Goal: Information Seeking & Learning: Learn about a topic

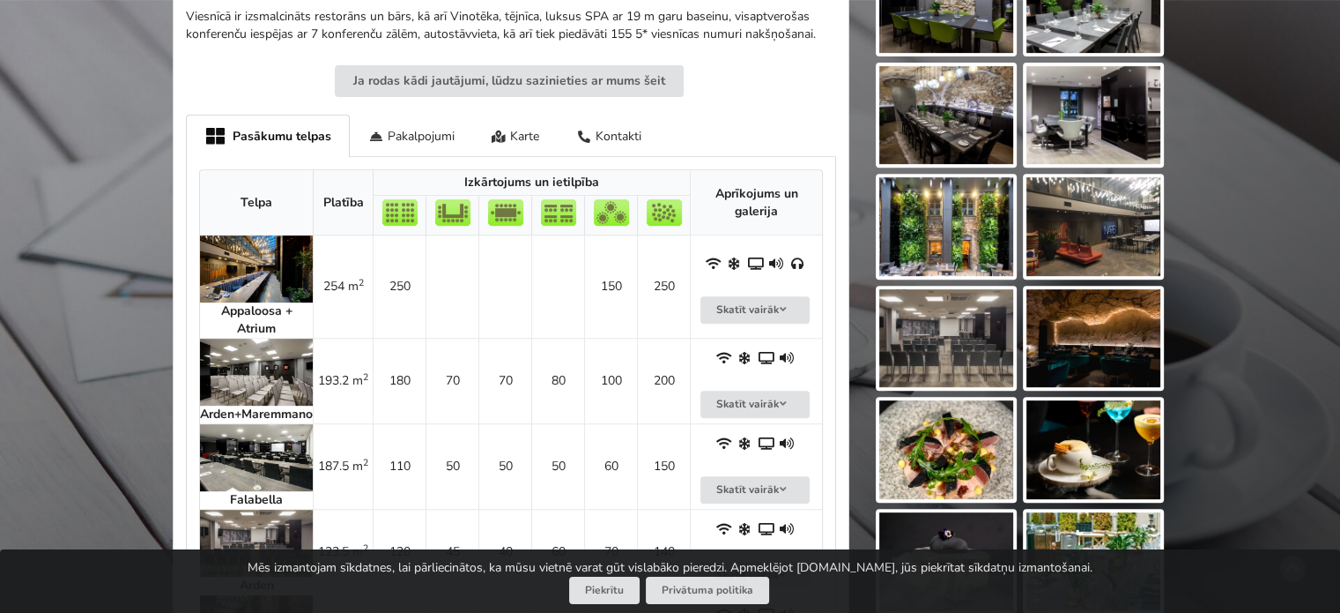
scroll to position [793, 0]
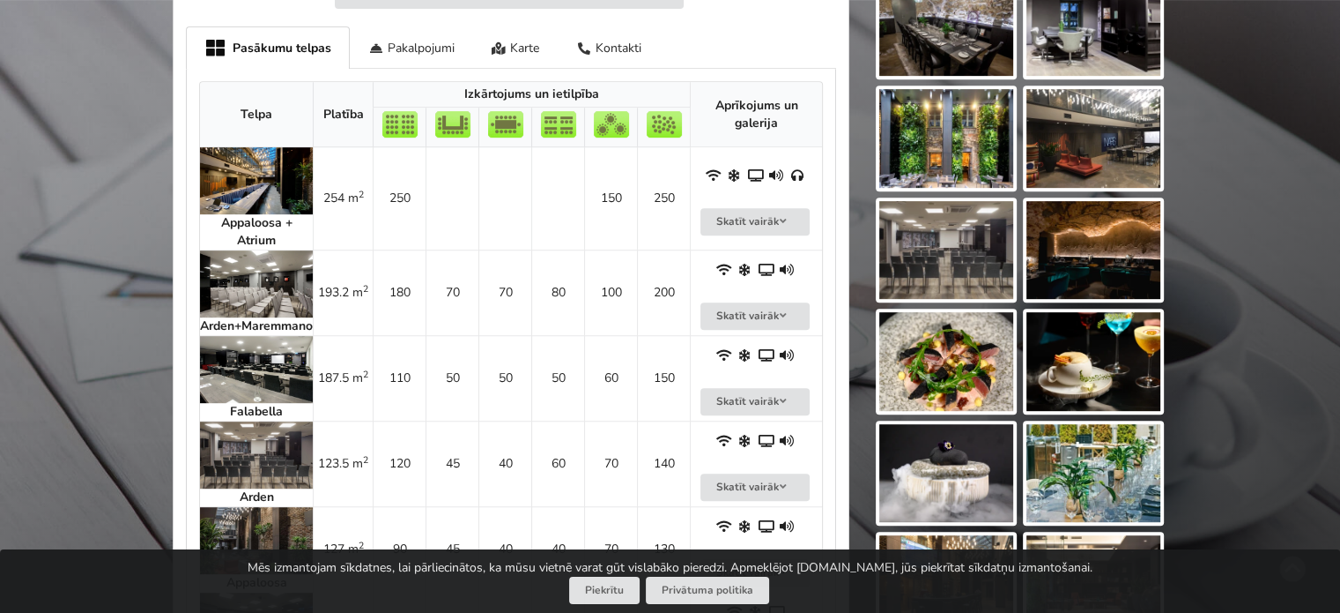
click at [264, 293] on img at bounding box center [256, 283] width 113 height 67
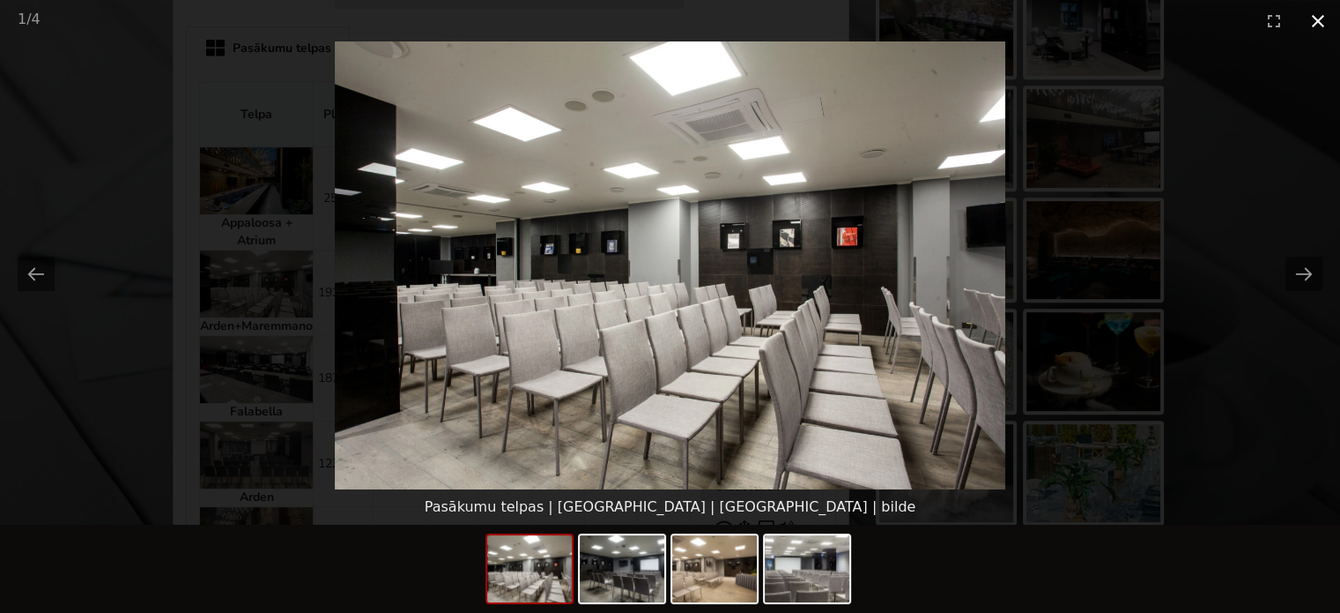
click at [1314, 25] on button "Close gallery" at bounding box center [1318, 20] width 44 height 41
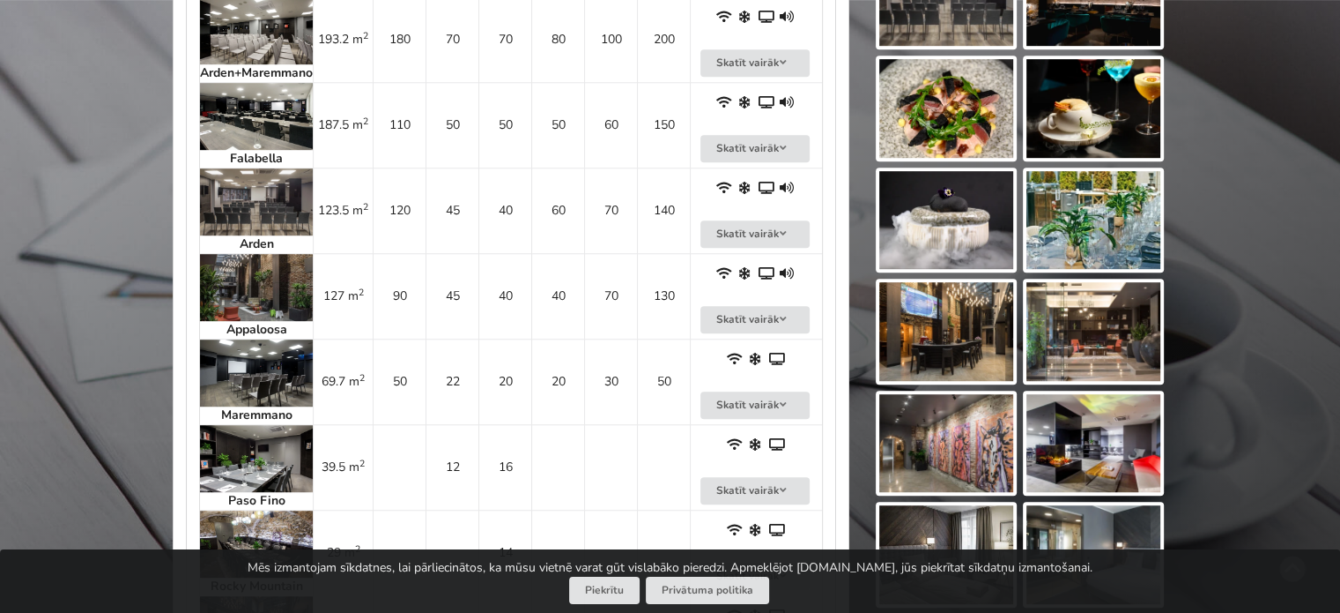
scroll to position [1058, 0]
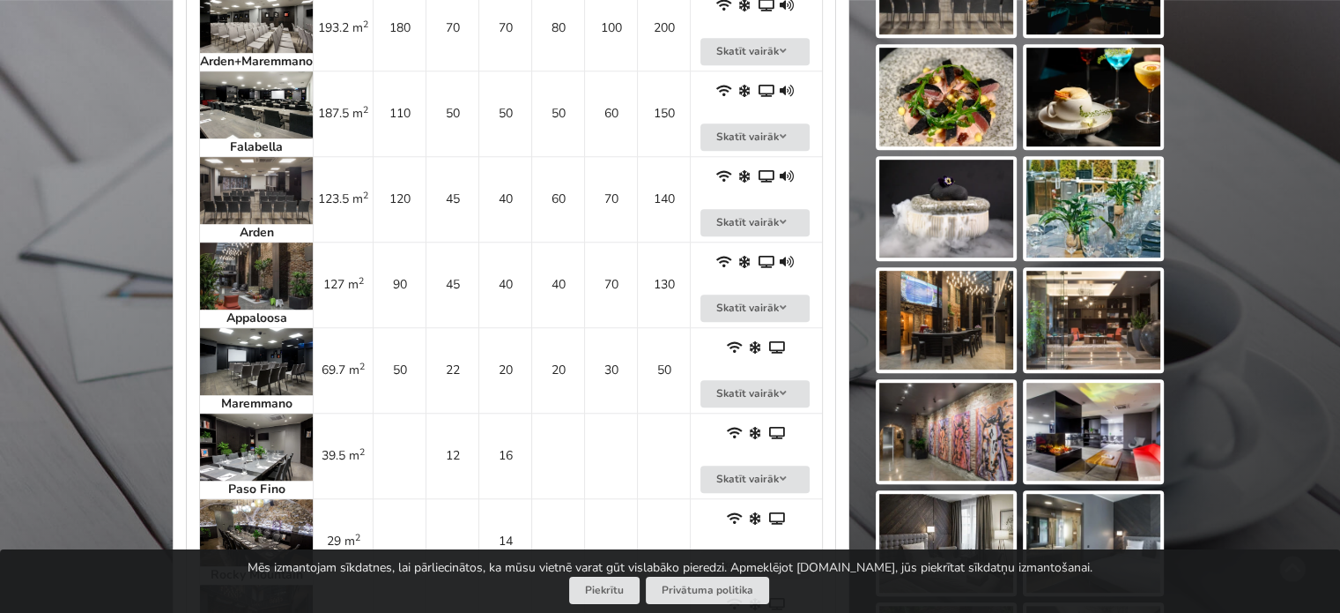
click at [280, 270] on img at bounding box center [256, 275] width 113 height 67
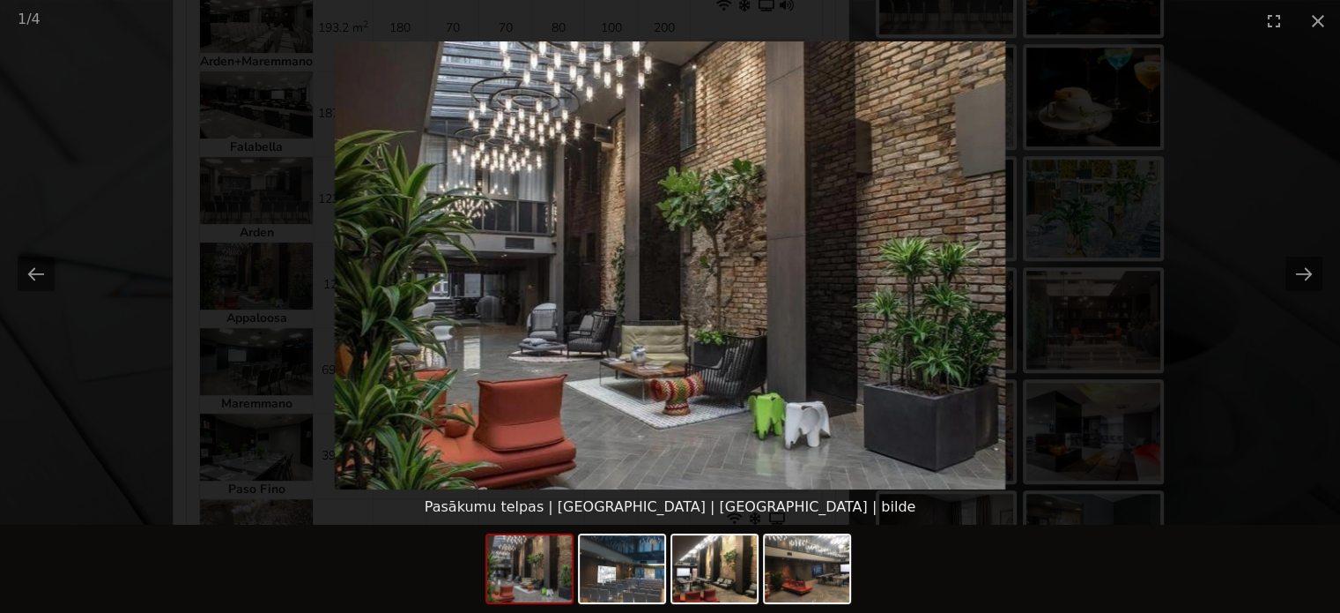
scroll to position [0, 0]
click at [1266, 152] on picture at bounding box center [670, 265] width 1340 height 448
click at [1312, 17] on button "Close gallery" at bounding box center [1318, 20] width 44 height 41
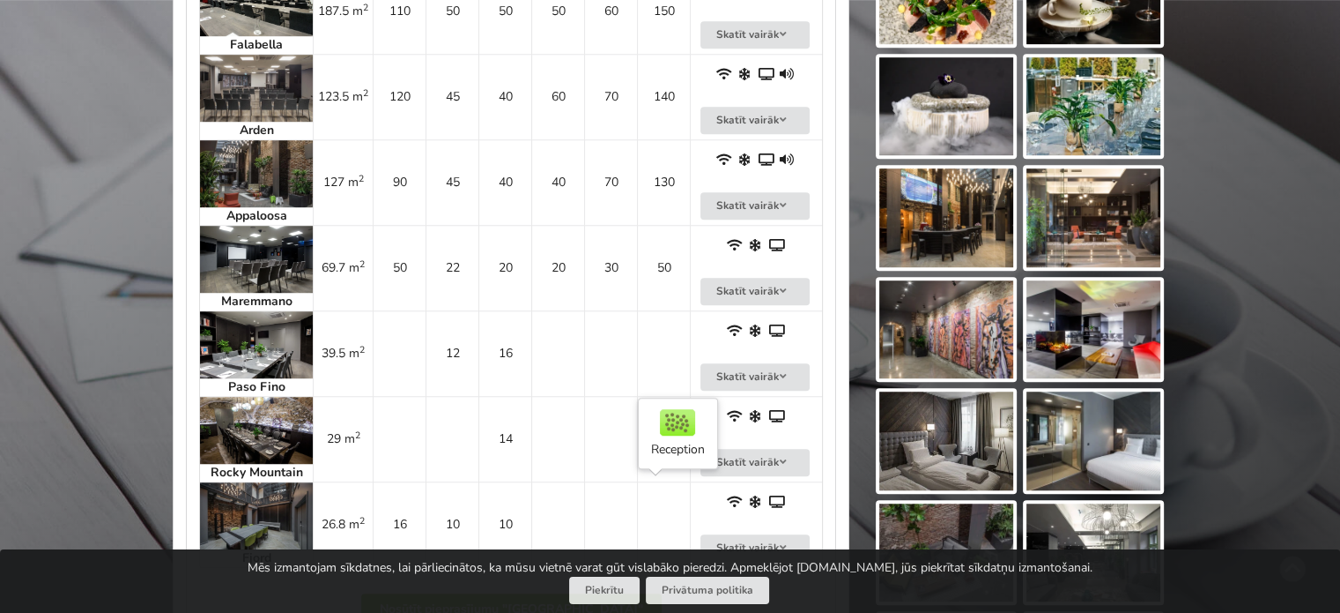
scroll to position [881, 0]
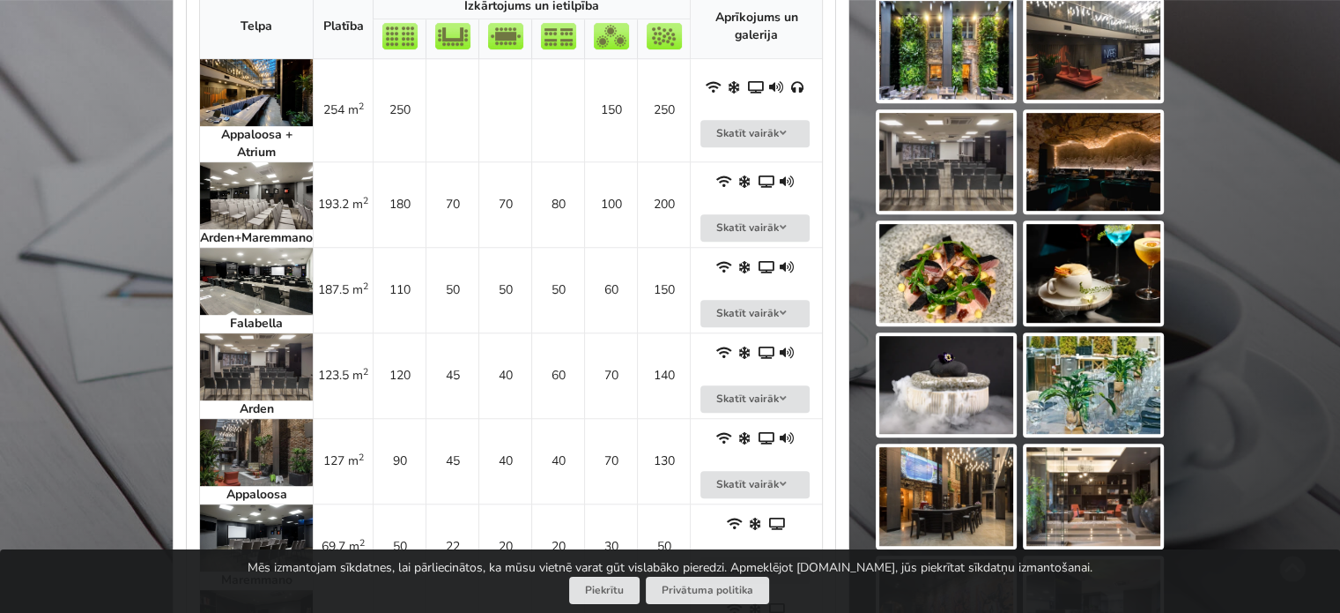
click at [282, 98] on img at bounding box center [256, 92] width 113 height 67
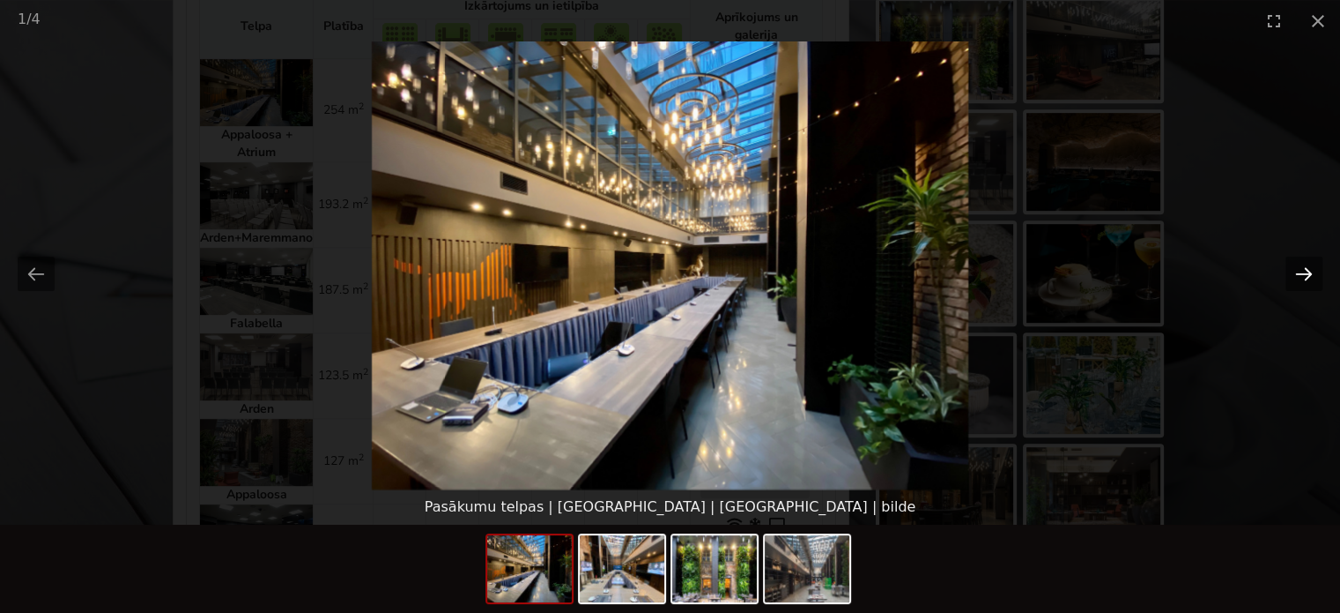
click at [1301, 266] on button "Next slide" at bounding box center [1304, 273] width 37 height 34
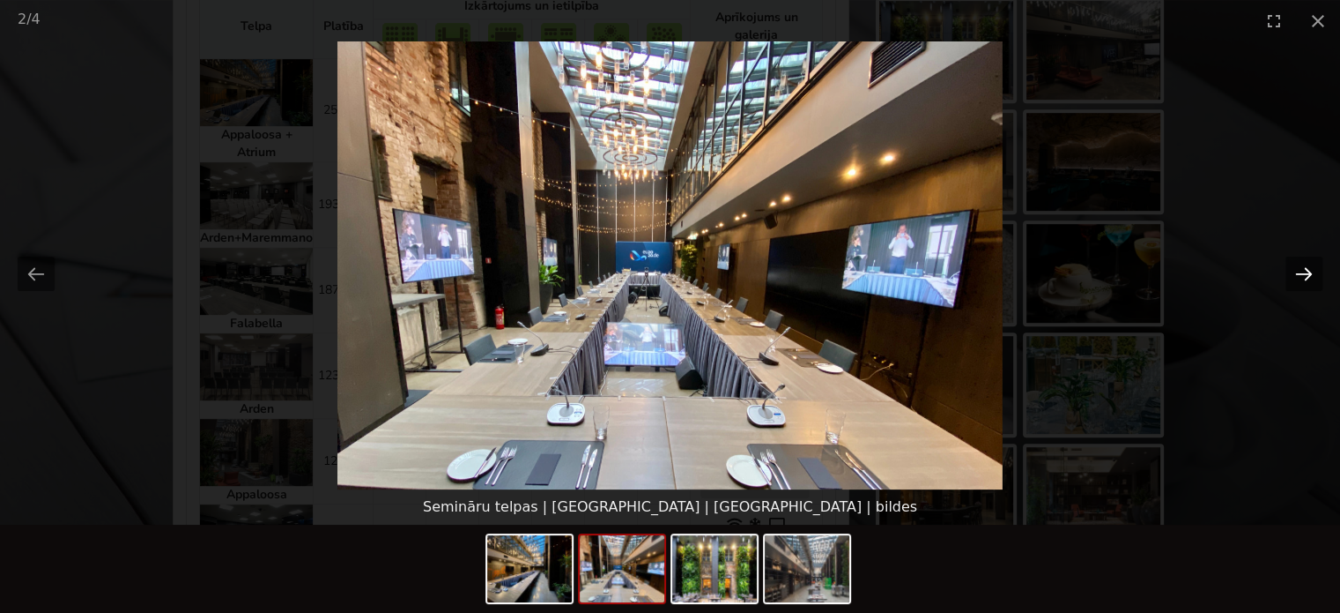
click at [1301, 266] on button "Next slide" at bounding box center [1304, 273] width 37 height 34
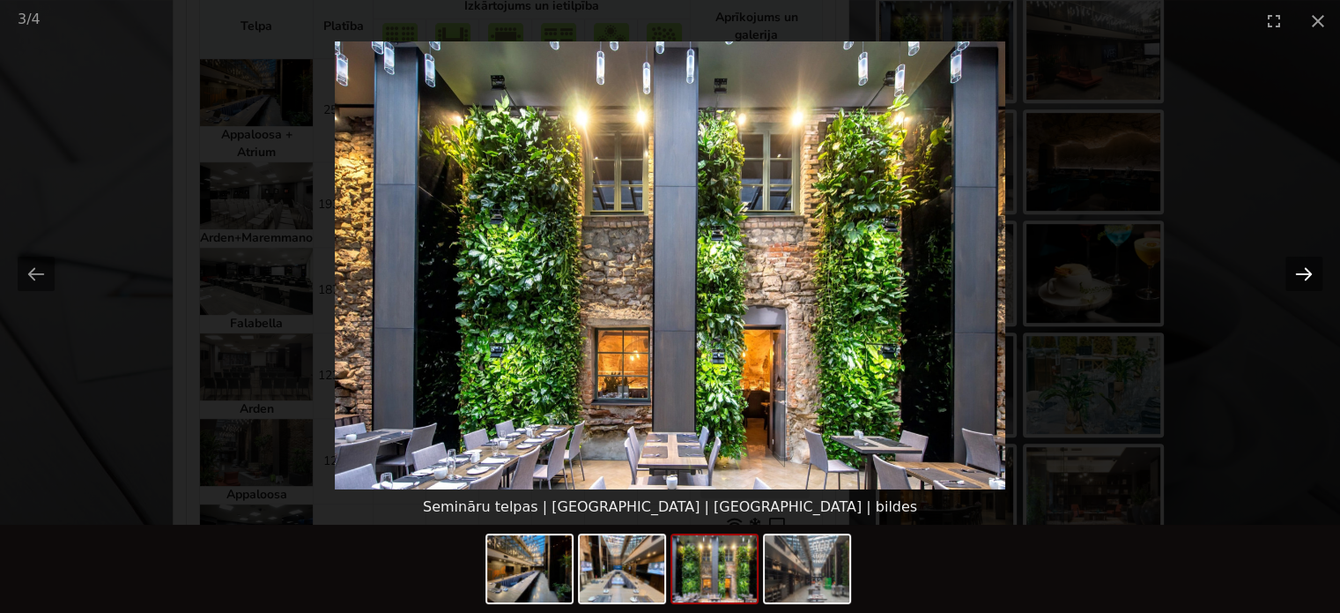
click at [1301, 266] on button "Next slide" at bounding box center [1304, 273] width 37 height 34
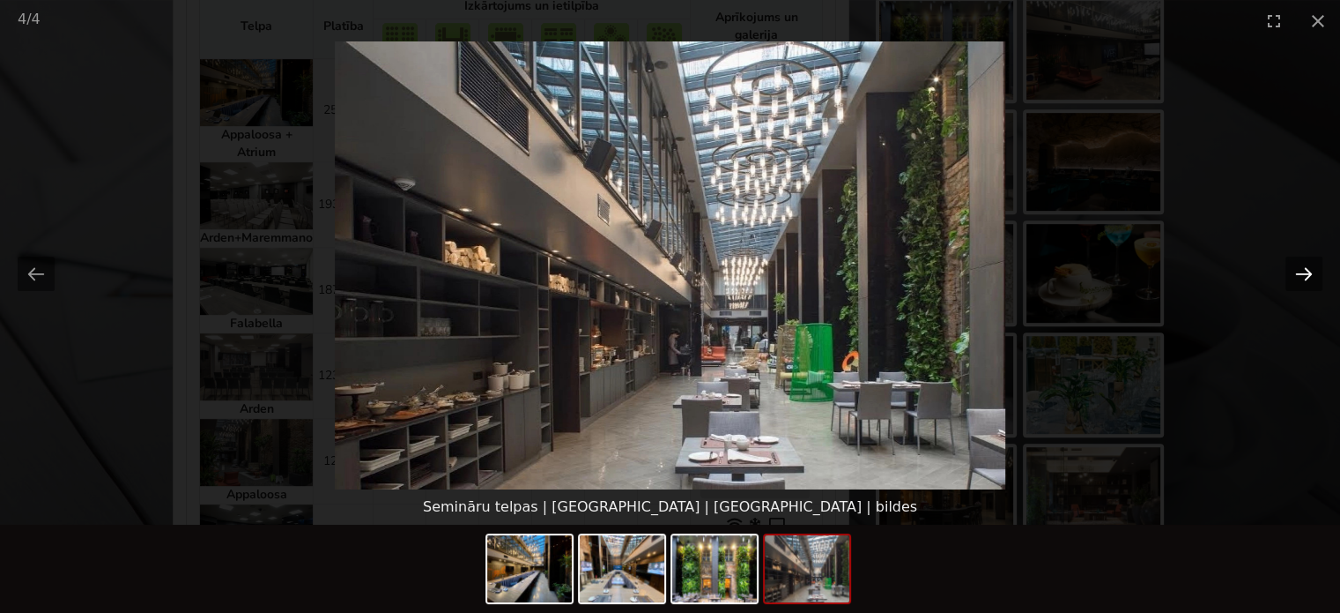
click at [1301, 264] on button "Next slide" at bounding box center [1304, 273] width 37 height 34
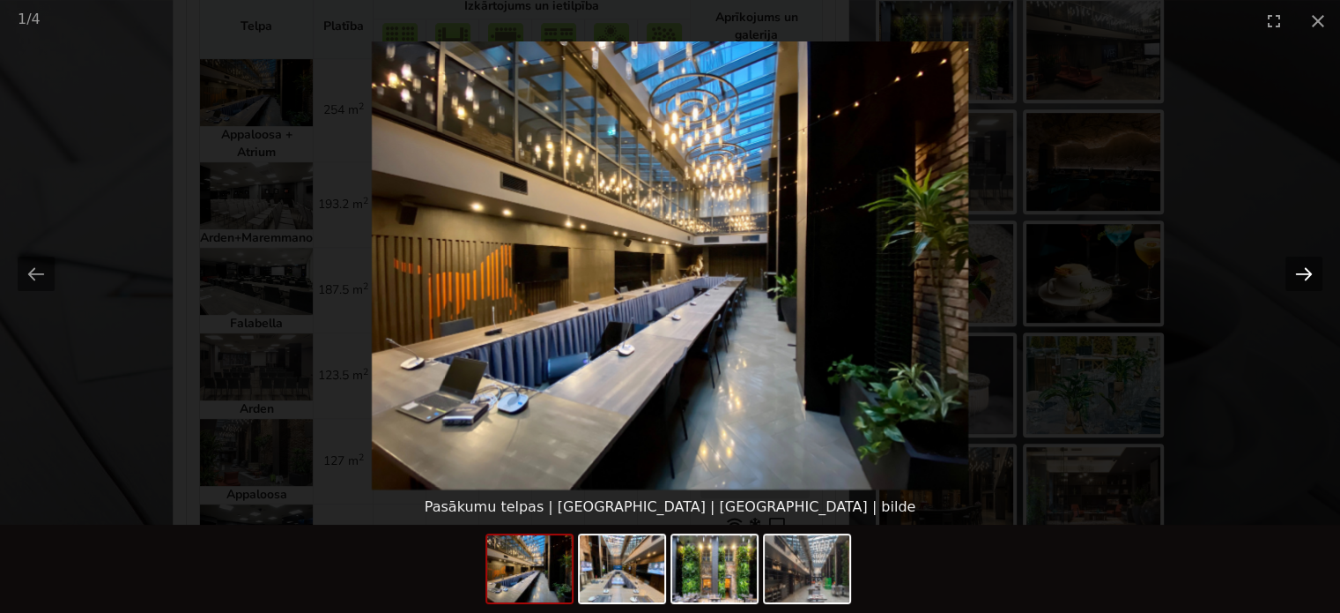
click at [1301, 264] on button "Next slide" at bounding box center [1304, 273] width 37 height 34
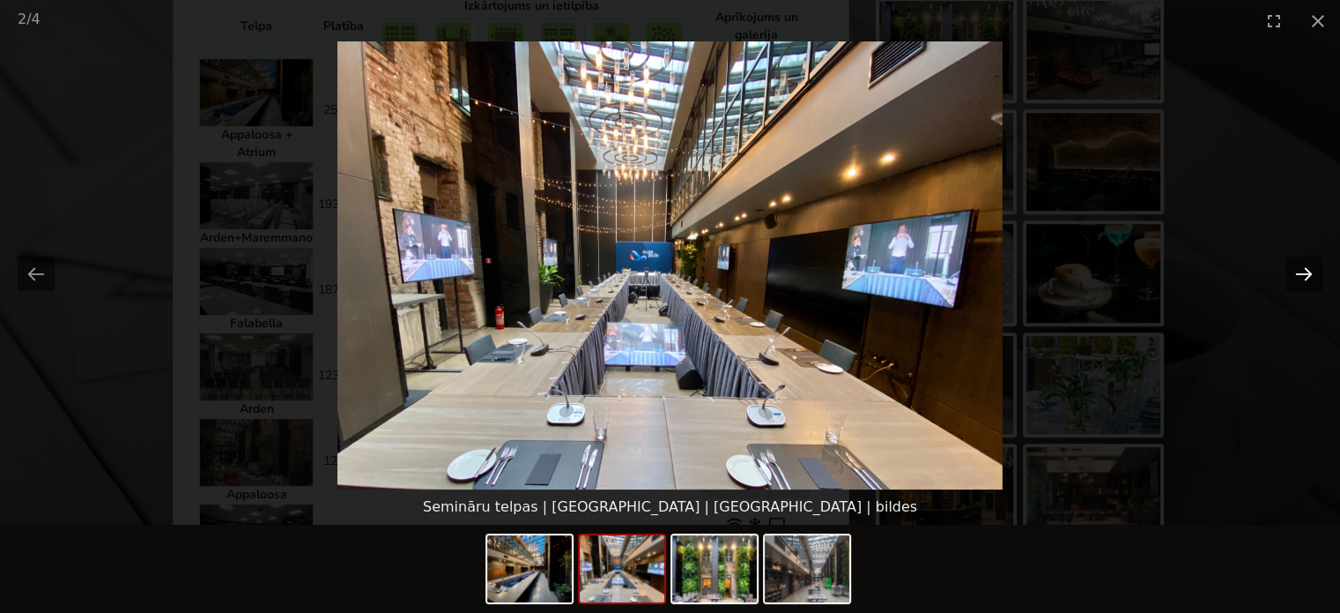
click at [1301, 264] on button "Next slide" at bounding box center [1304, 273] width 37 height 34
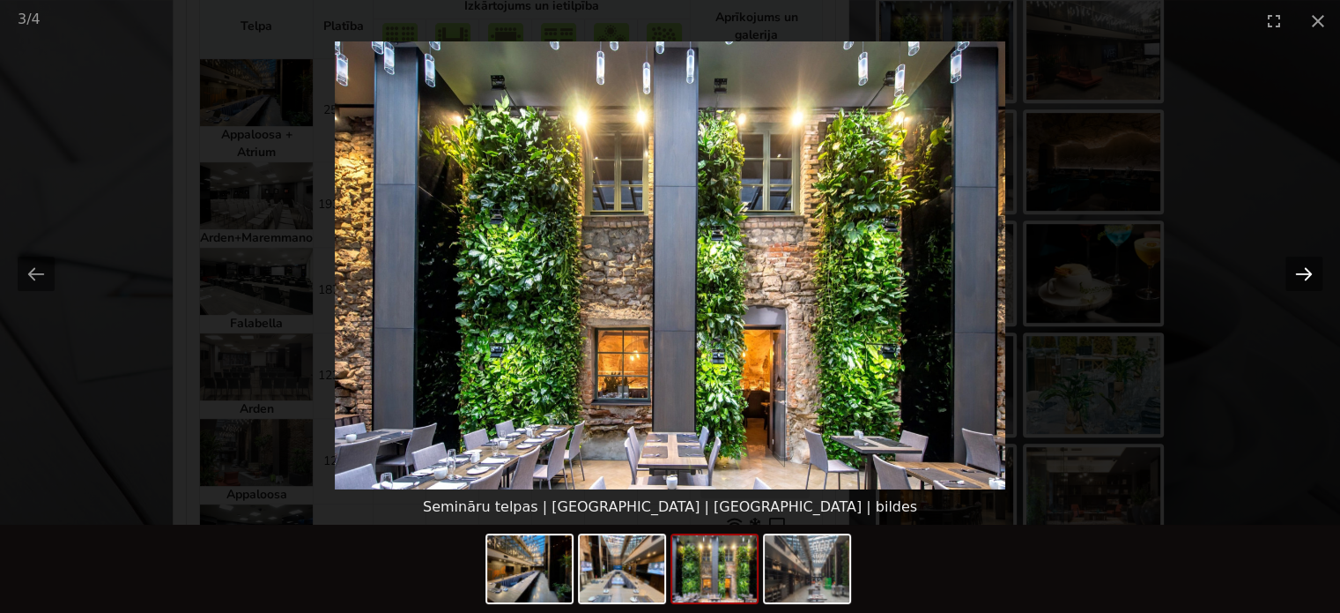
click at [1301, 264] on button "Next slide" at bounding box center [1304, 273] width 37 height 34
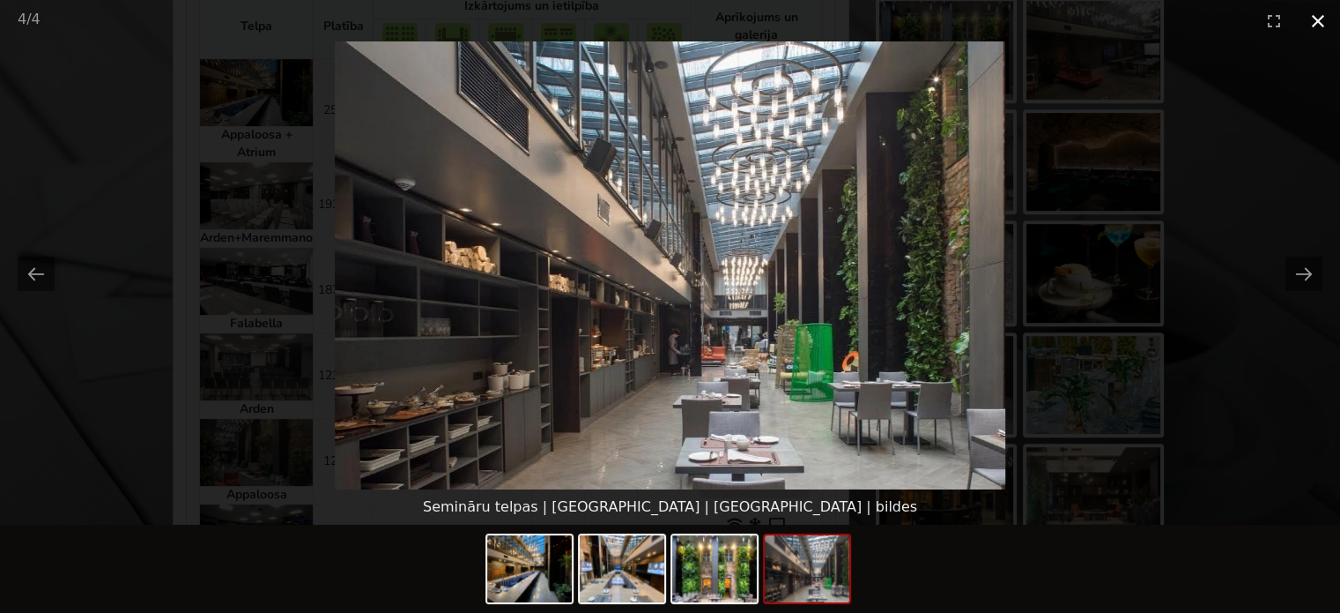
click at [1310, 35] on button "Close gallery" at bounding box center [1318, 20] width 44 height 41
